Goal: Find specific page/section: Find specific page/section

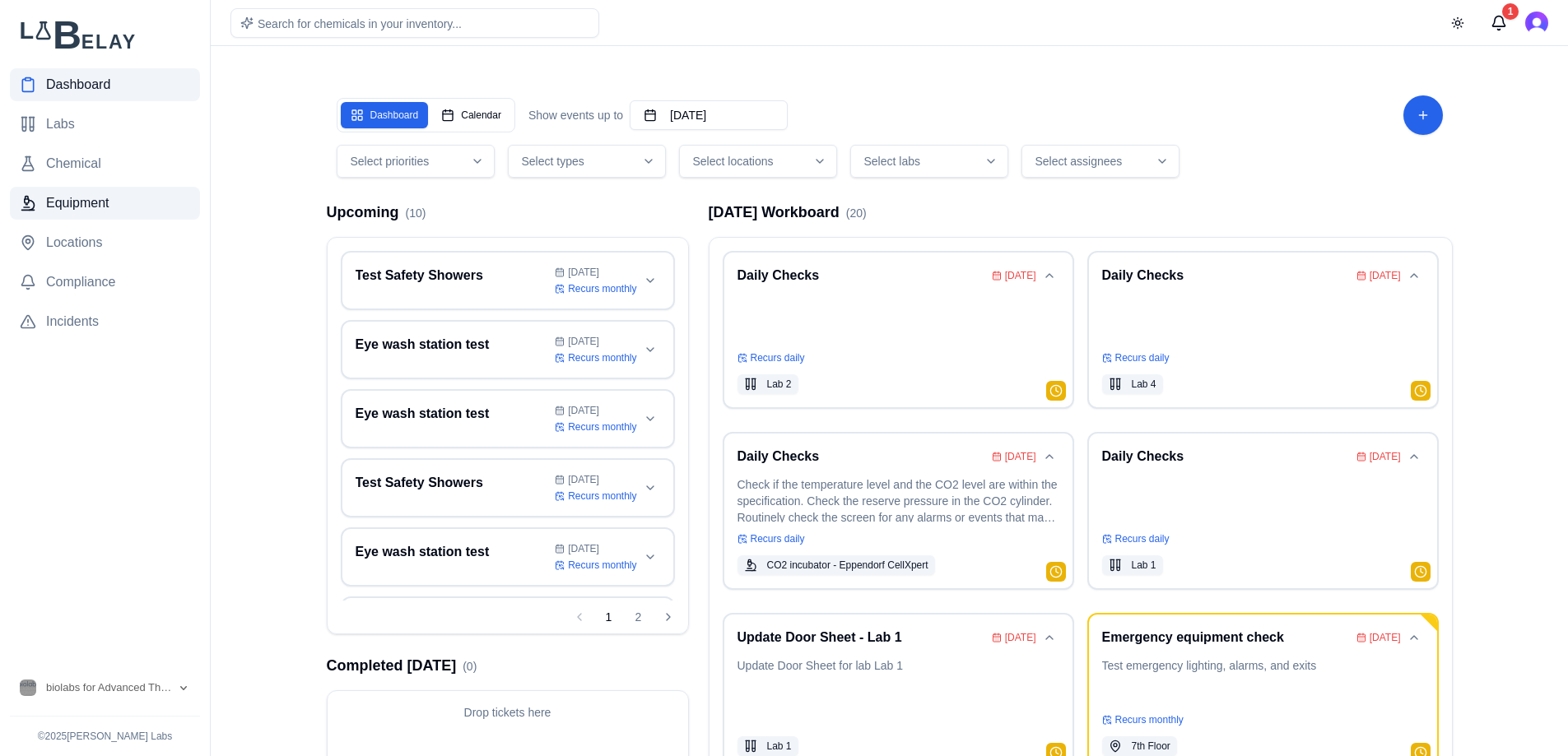
click at [104, 209] on span "Equipment" at bounding box center [77, 203] width 63 height 19
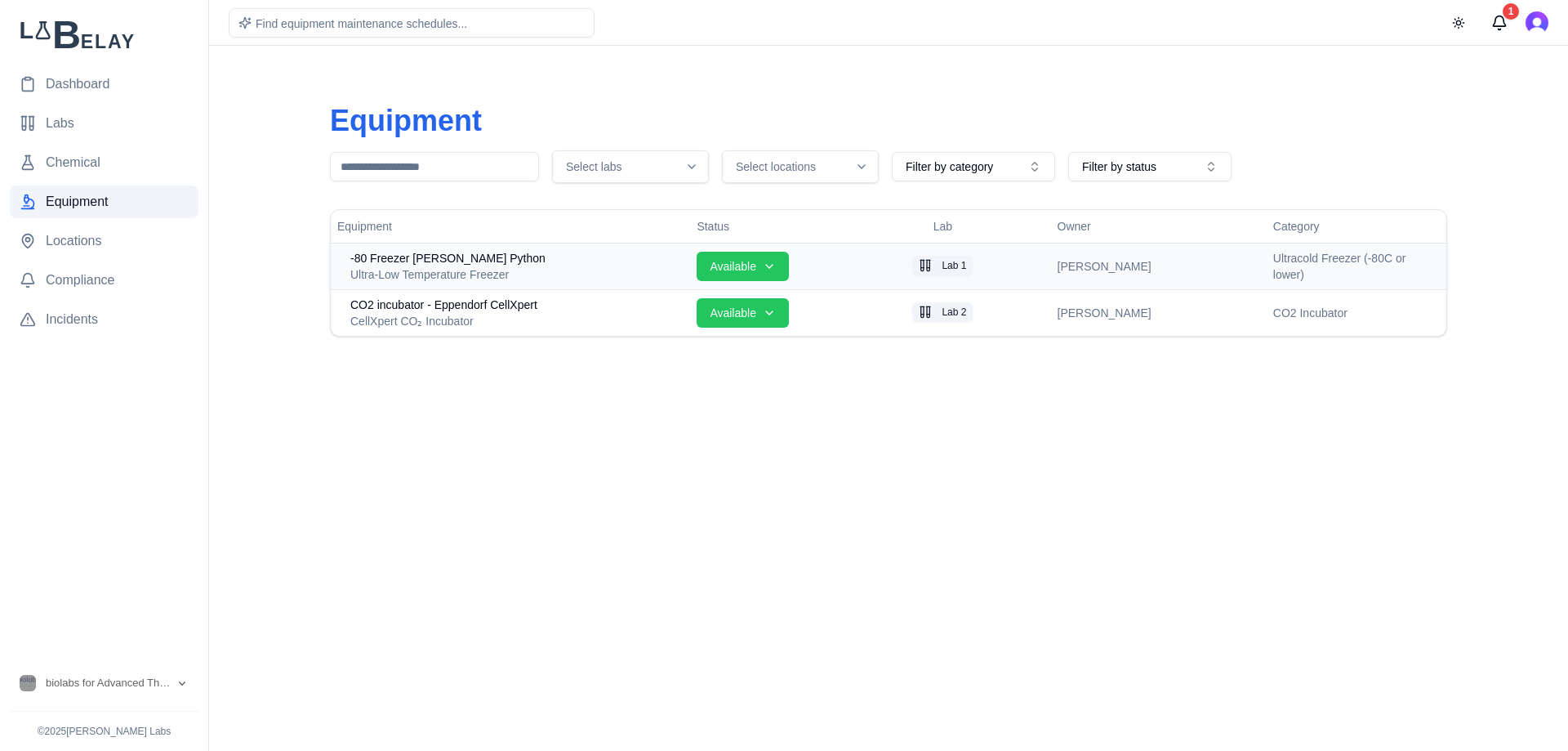
click at [453, 254] on span "-80 Freezer [PERSON_NAME] Python" at bounding box center [448, 258] width 195 height 16
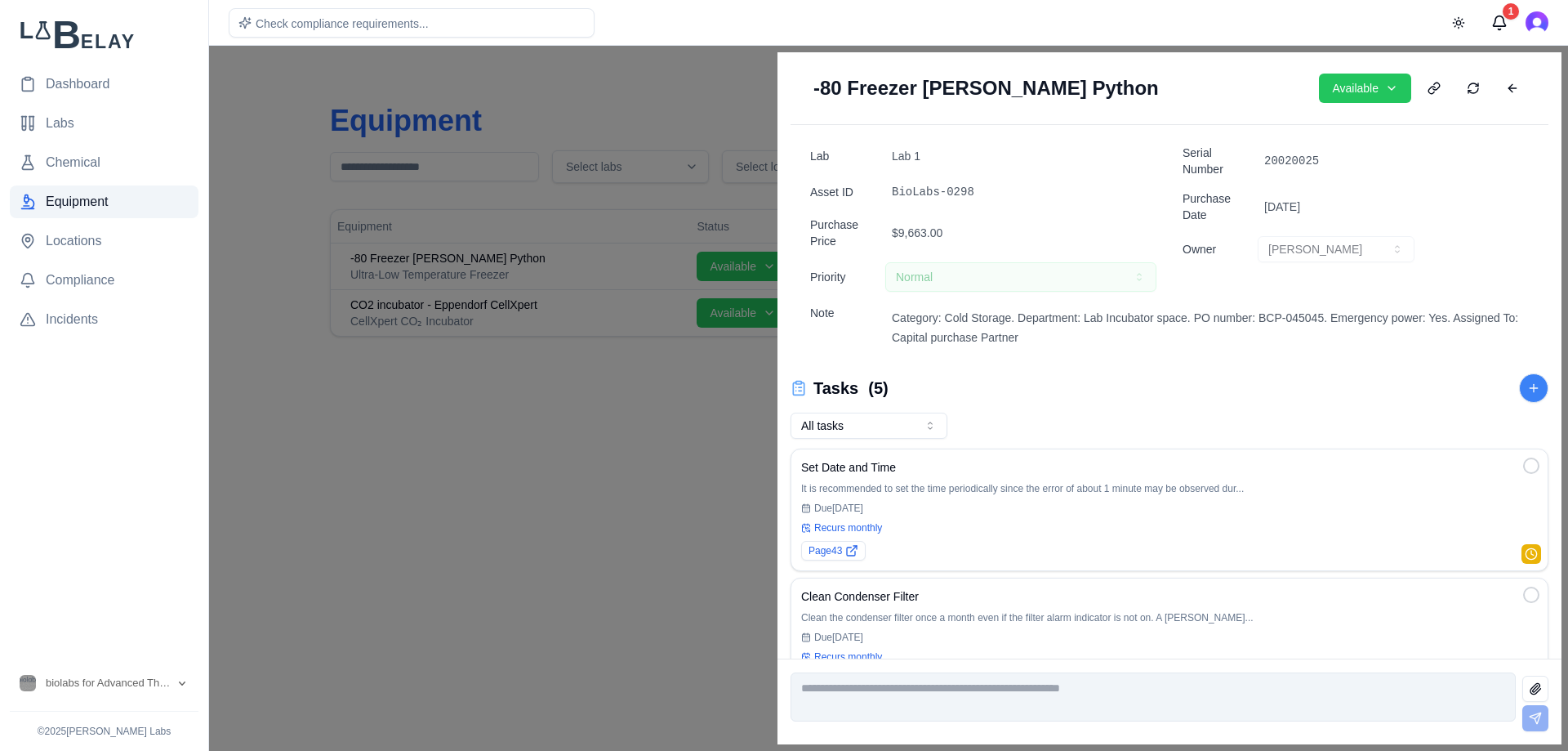
click at [721, 92] on div at bounding box center [784, 397] width 1568 height 705
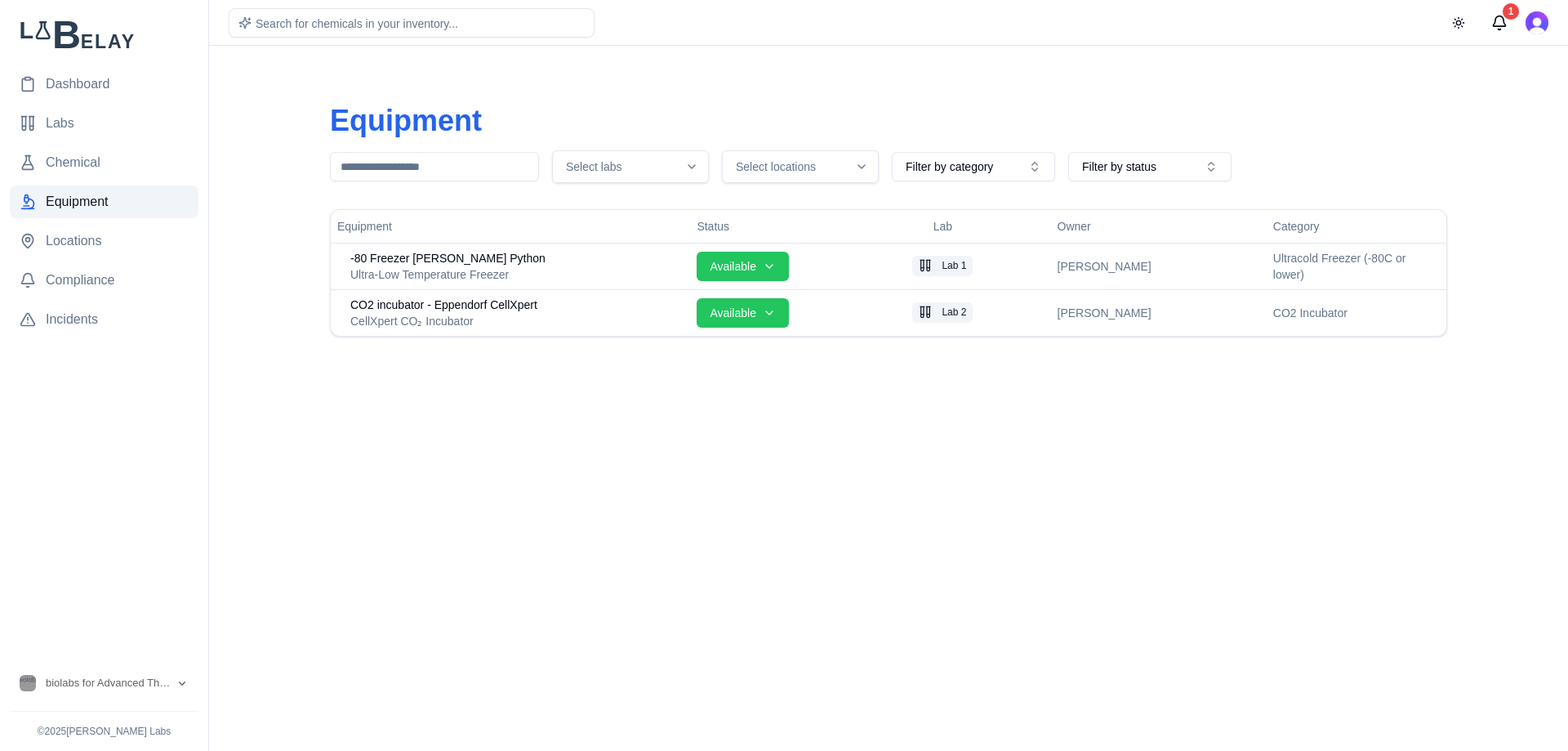
click at [72, 43] on img at bounding box center [104, 34] width 189 height 29
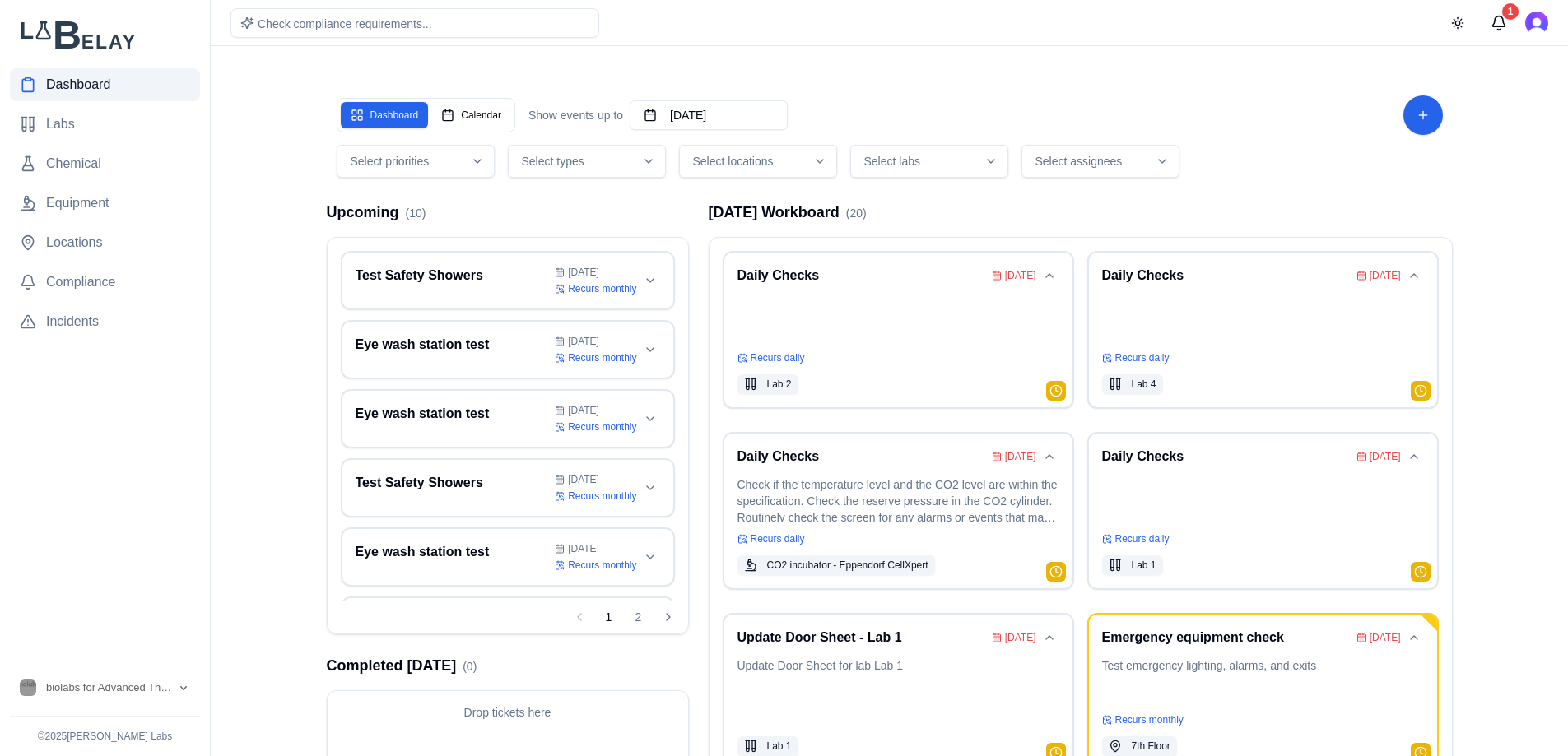
drag, startPoint x: 1284, startPoint y: 2, endPoint x: 927, endPoint y: 54, distance: 360.8
click at [927, 54] on main "Dashboard Calendar Show events up to November 6th, 2025 Select priorities Selec…" at bounding box center [889, 442] width 1357 height 885
drag, startPoint x: 922, startPoint y: 24, endPoint x: 894, endPoint y: 25, distance: 28.0
click at [894, 25] on div "Check compliance requirements... Toggle theme 1" at bounding box center [889, 22] width 1357 height 45
drag, startPoint x: 1399, startPoint y: 0, endPoint x: 1411, endPoint y: 77, distance: 77.9
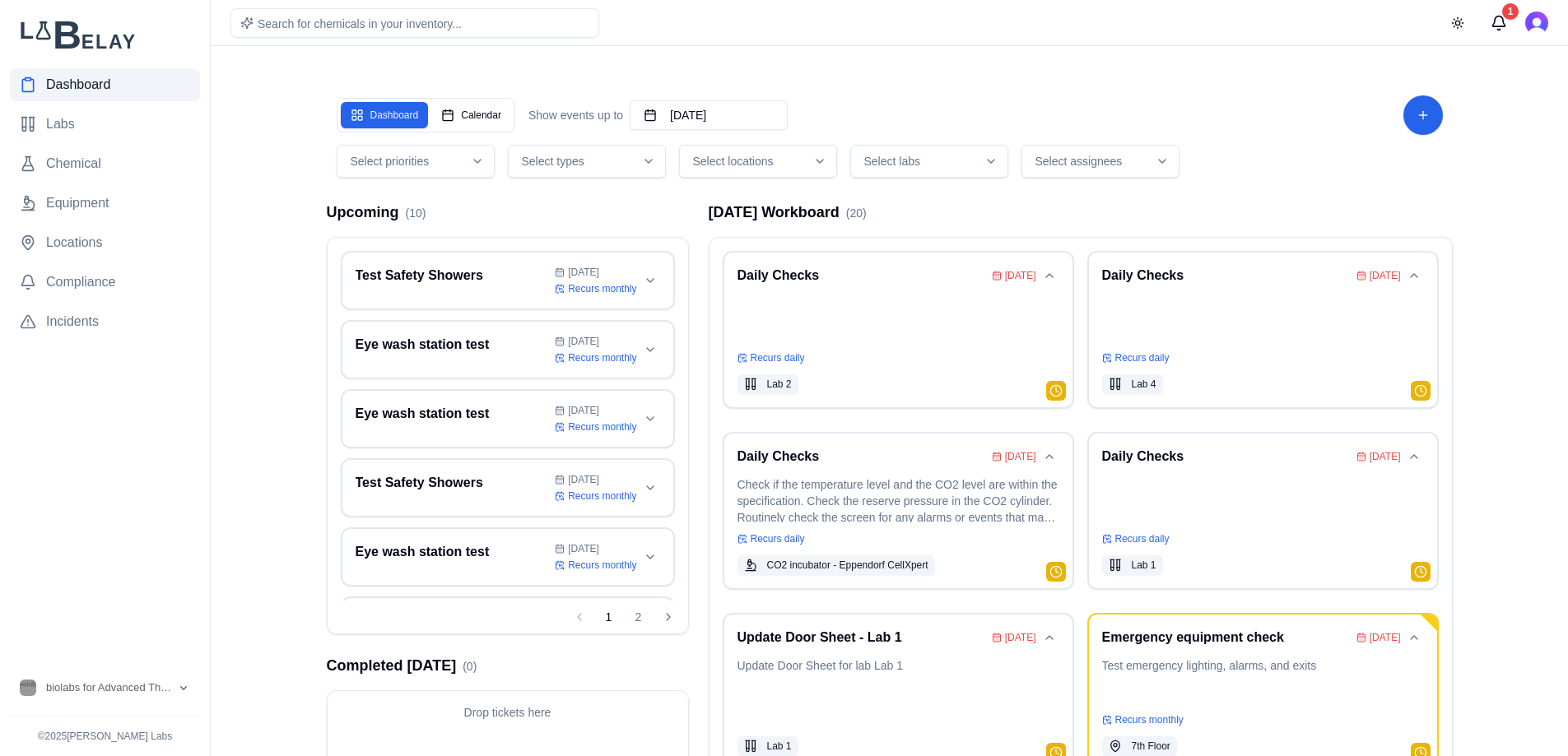
click at [1411, 77] on div "Dashboard Calendar Show events up to November 6th, 2025 Select priorities Selec…" at bounding box center [890, 468] width 1153 height 805
